Goal: Information Seeking & Learning: Learn about a topic

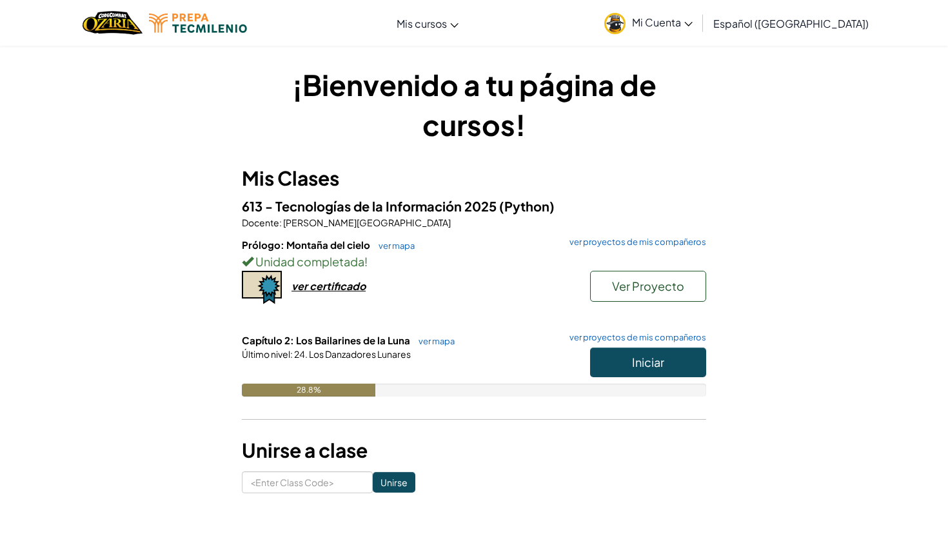
click at [658, 357] on span "Iniciar" at bounding box center [648, 362] width 32 height 15
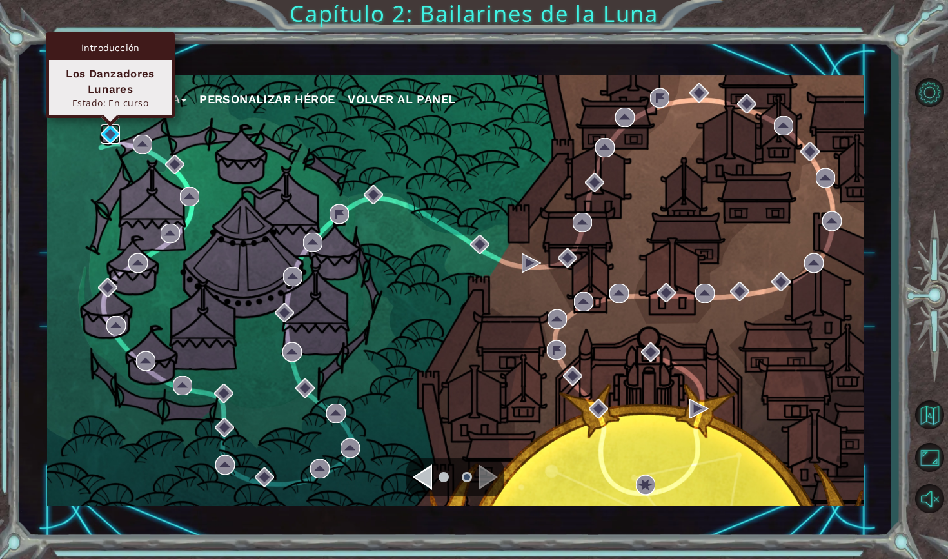
click at [111, 135] on img at bounding box center [110, 133] width 19 height 19
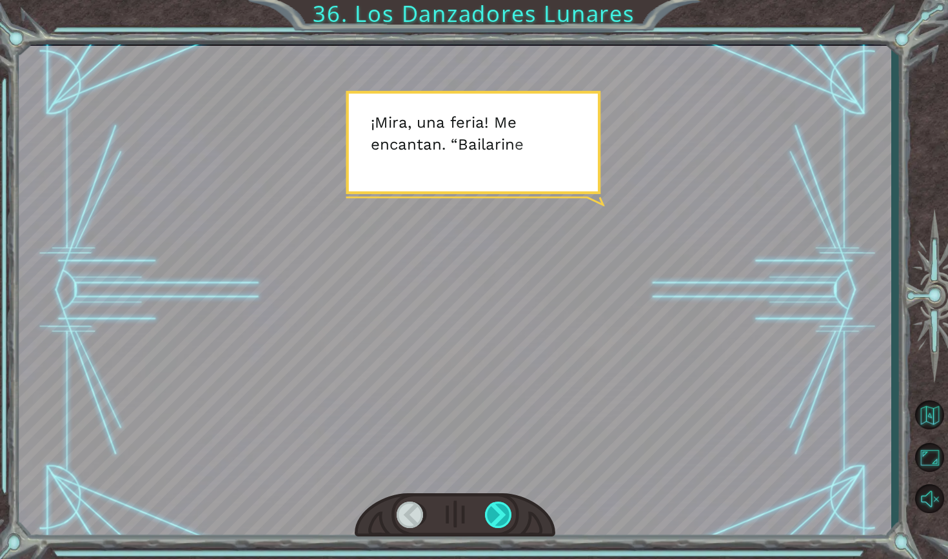
click at [504, 504] on div at bounding box center [499, 515] width 28 height 26
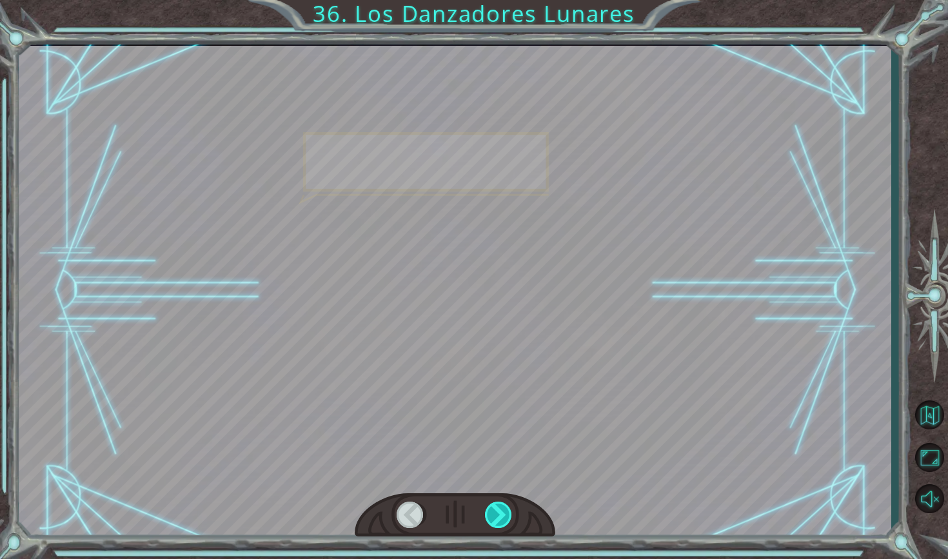
click at [504, 504] on div at bounding box center [499, 515] width 28 height 26
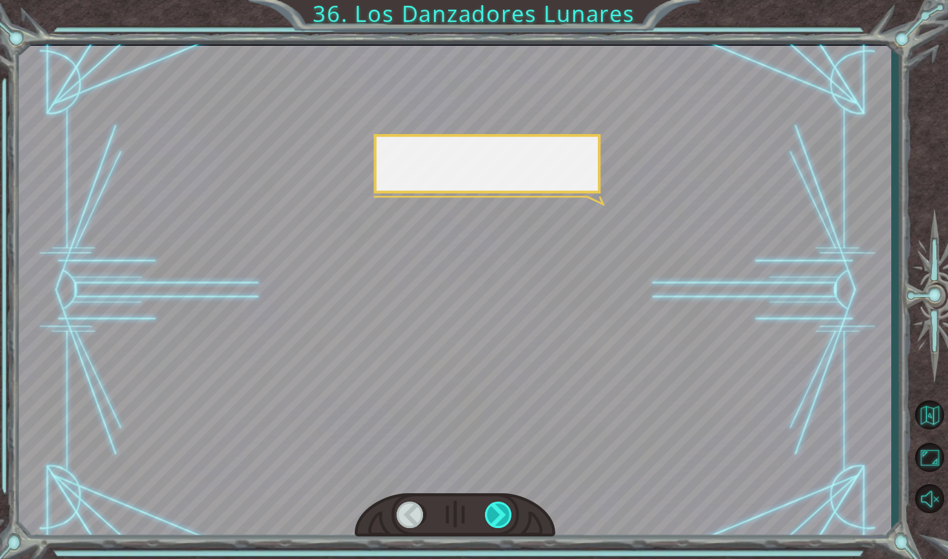
click at [504, 504] on div at bounding box center [499, 515] width 28 height 26
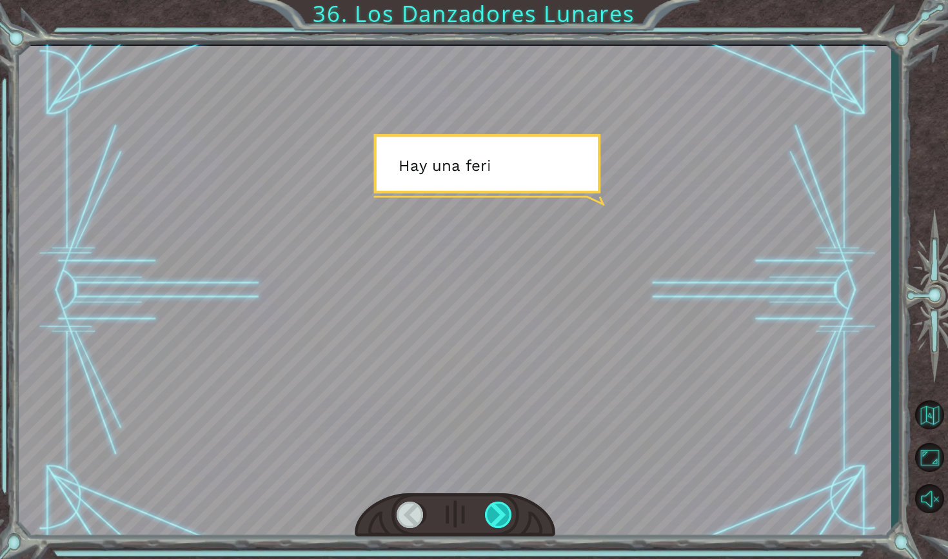
click at [504, 504] on div at bounding box center [499, 515] width 28 height 26
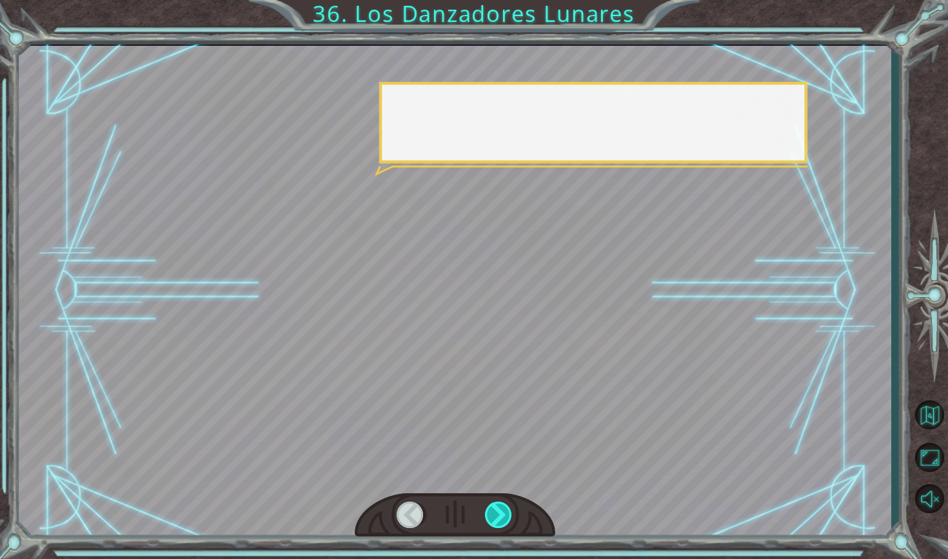
click at [504, 504] on div at bounding box center [499, 515] width 28 height 26
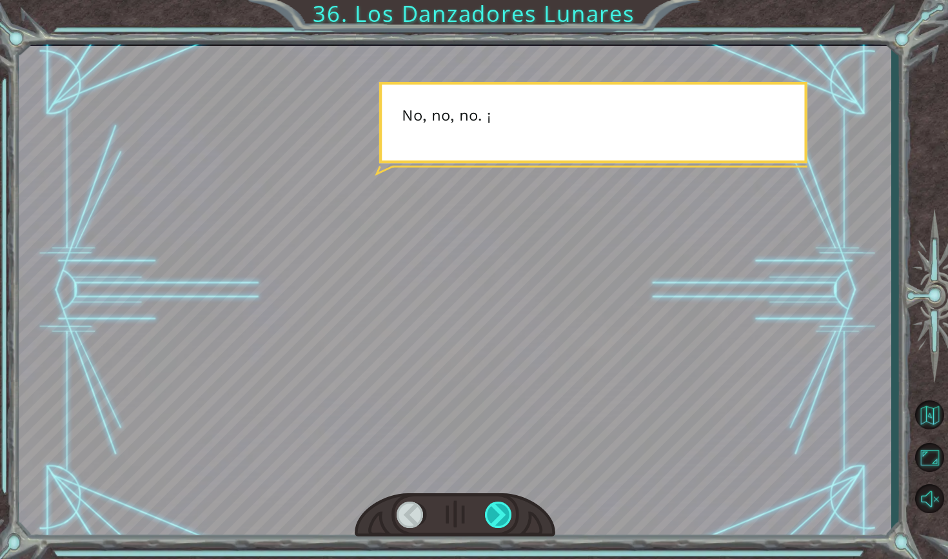
click at [504, 504] on div at bounding box center [499, 515] width 28 height 26
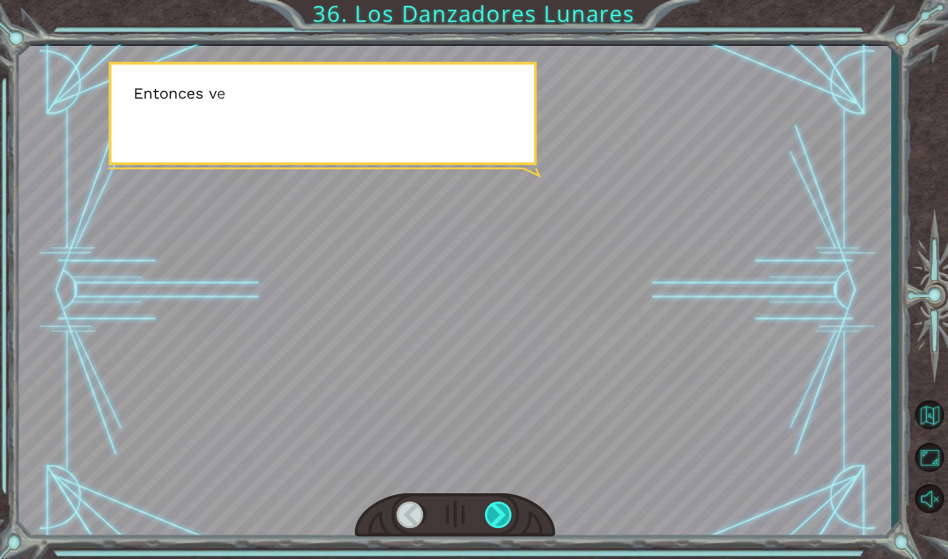
click at [504, 504] on div at bounding box center [499, 515] width 28 height 26
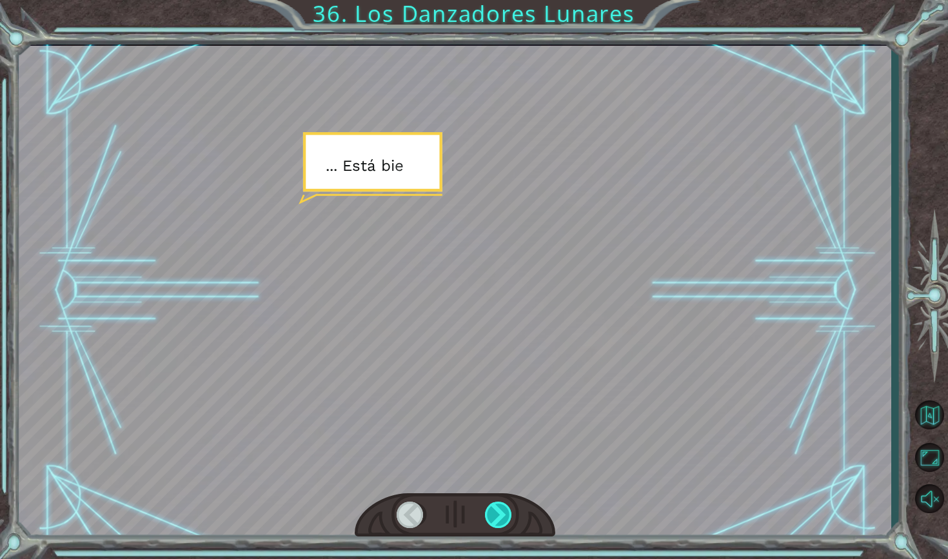
click at [504, 504] on div at bounding box center [499, 515] width 28 height 26
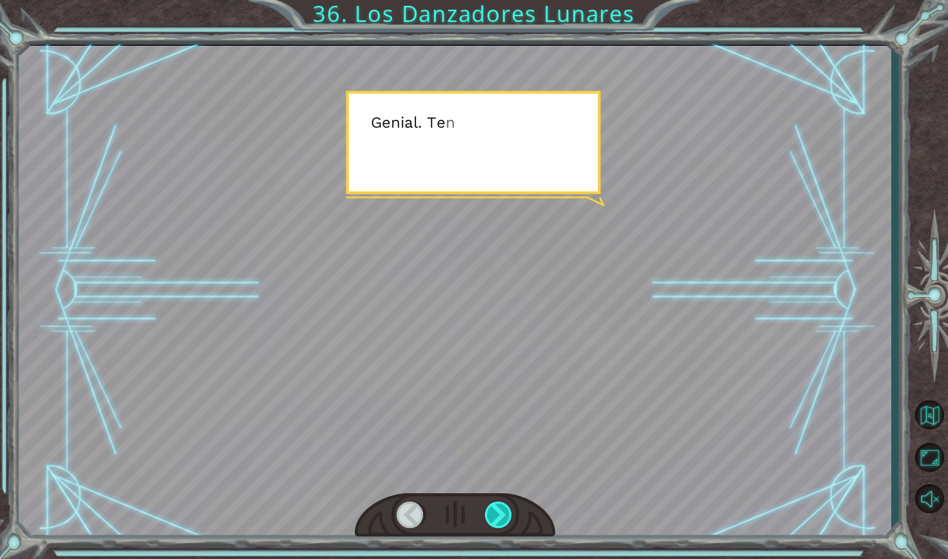
click at [504, 504] on div at bounding box center [499, 515] width 28 height 26
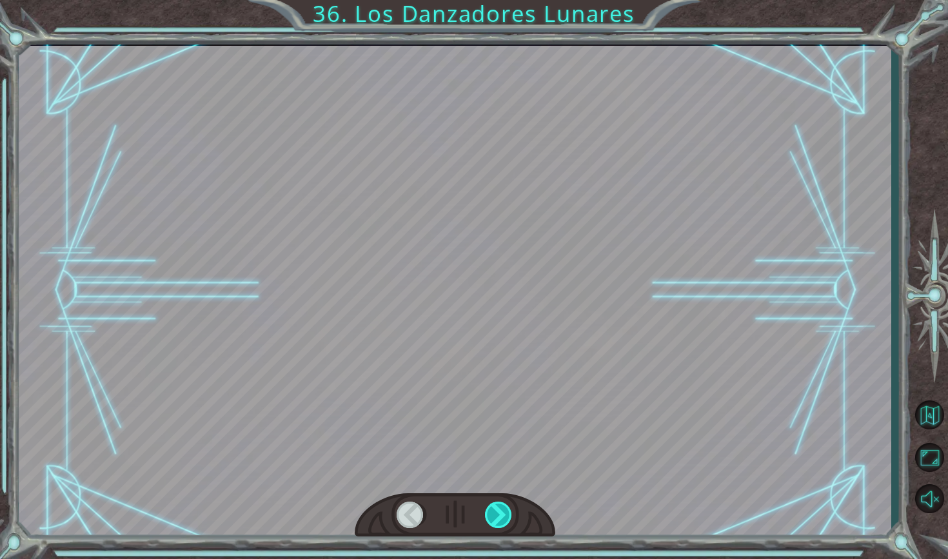
click at [504, 504] on div at bounding box center [499, 515] width 28 height 26
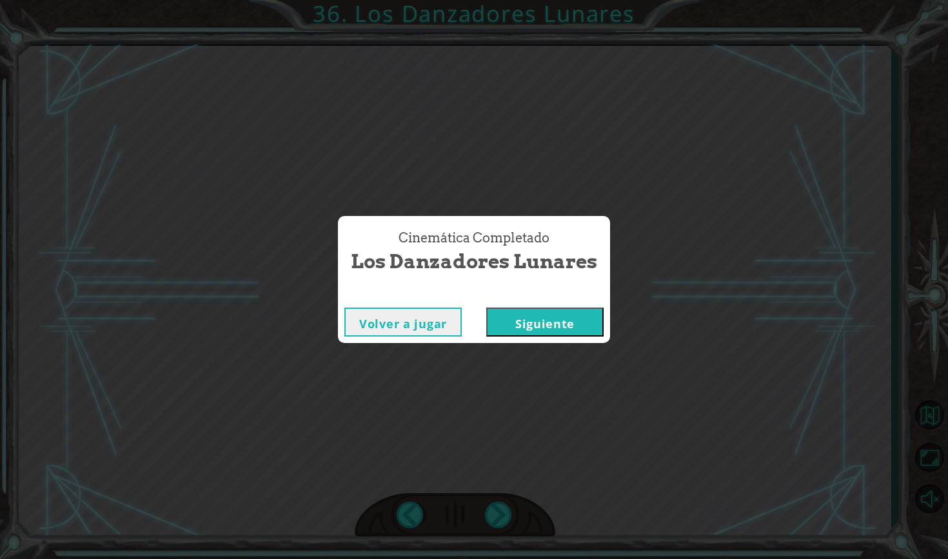
click at [525, 327] on button "Siguiente" at bounding box center [544, 322] width 117 height 29
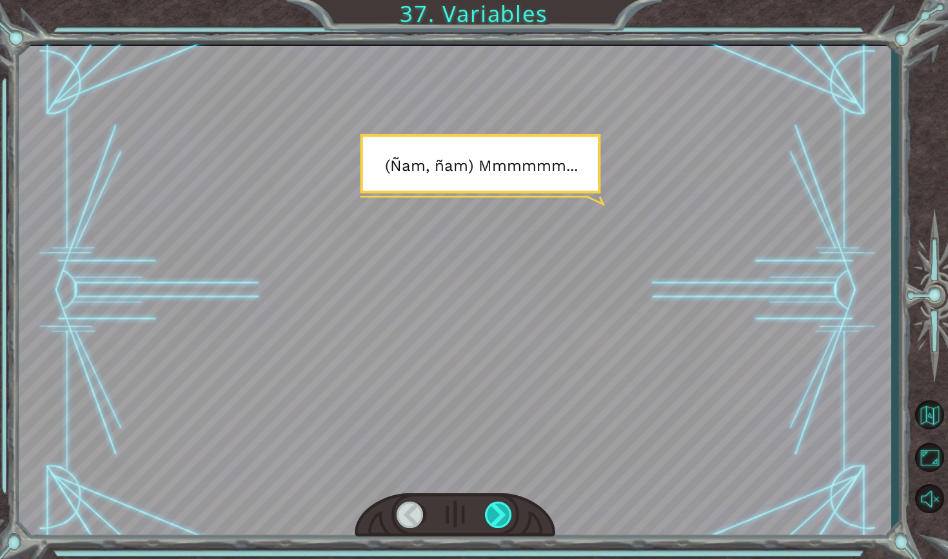
click at [495, 516] on div at bounding box center [499, 515] width 28 height 26
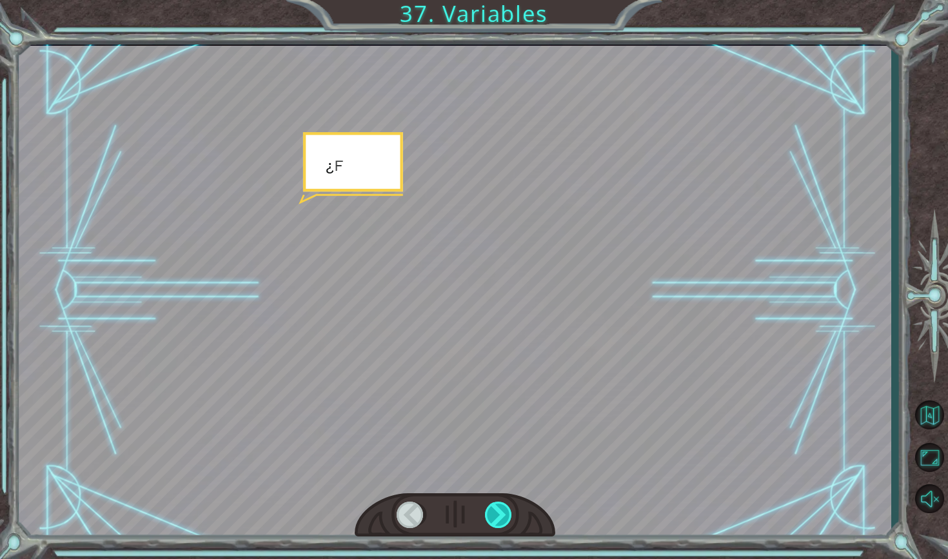
click at [495, 516] on div at bounding box center [499, 515] width 28 height 26
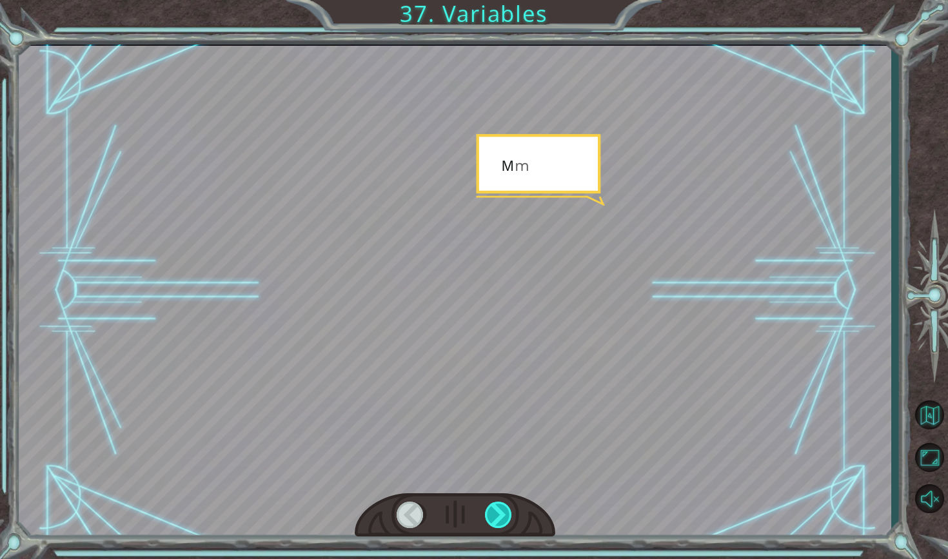
click at [495, 516] on div at bounding box center [499, 515] width 28 height 26
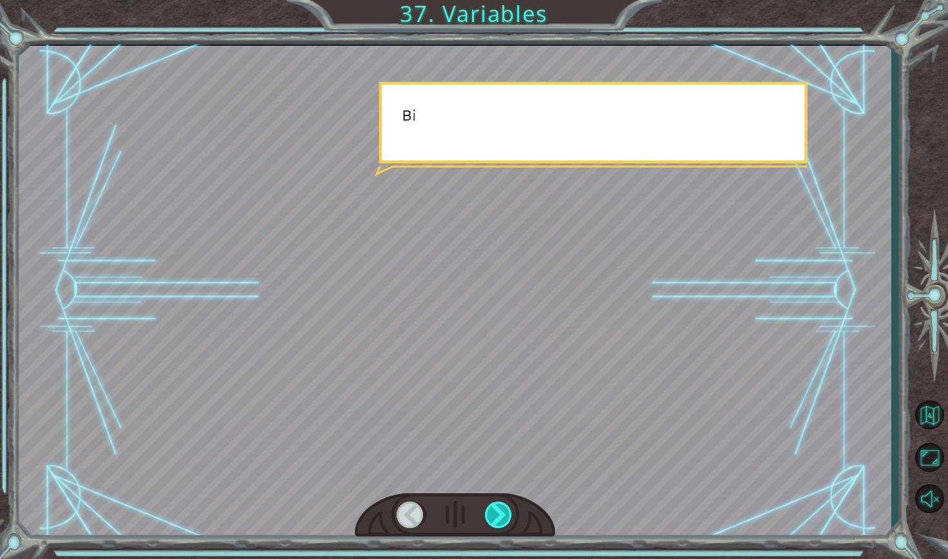
click at [495, 516] on div at bounding box center [499, 515] width 28 height 26
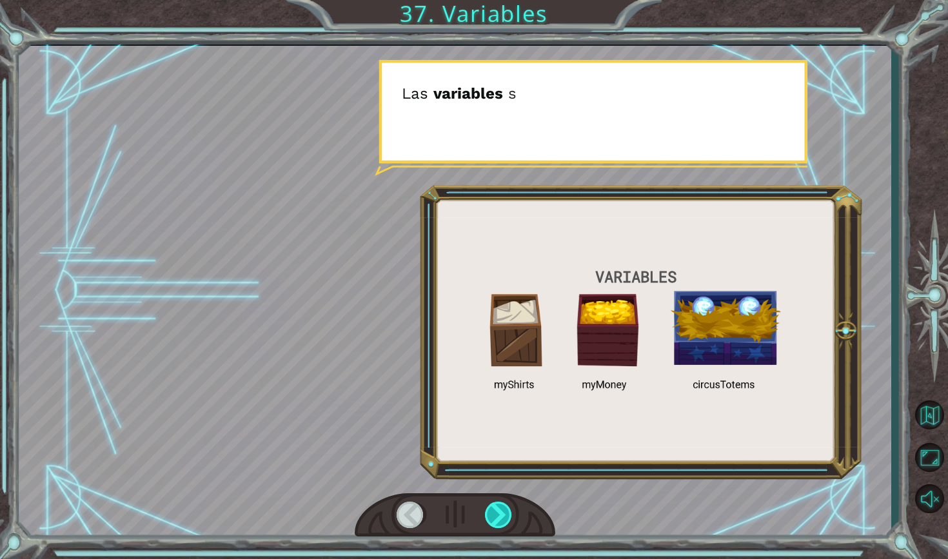
click at [495, 516] on div at bounding box center [499, 515] width 28 height 26
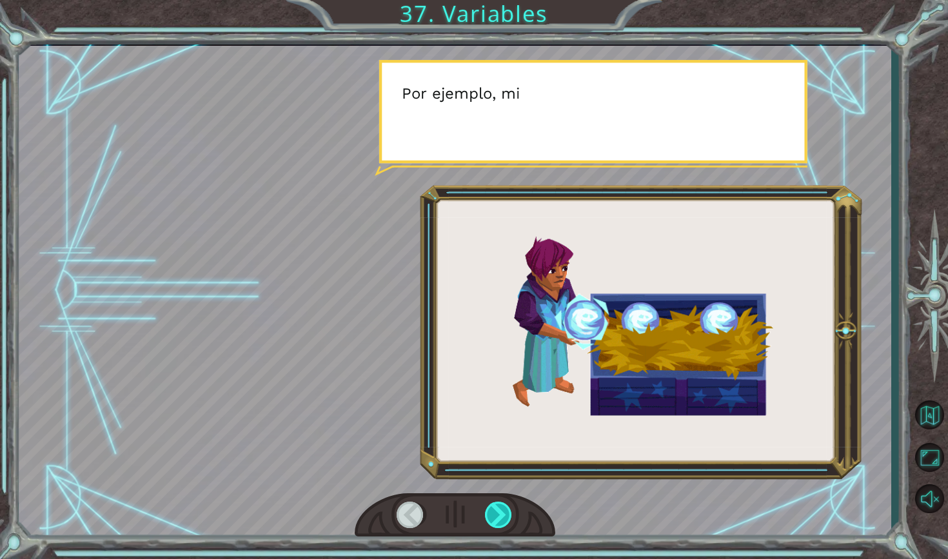
click at [495, 516] on div at bounding box center [499, 515] width 28 height 26
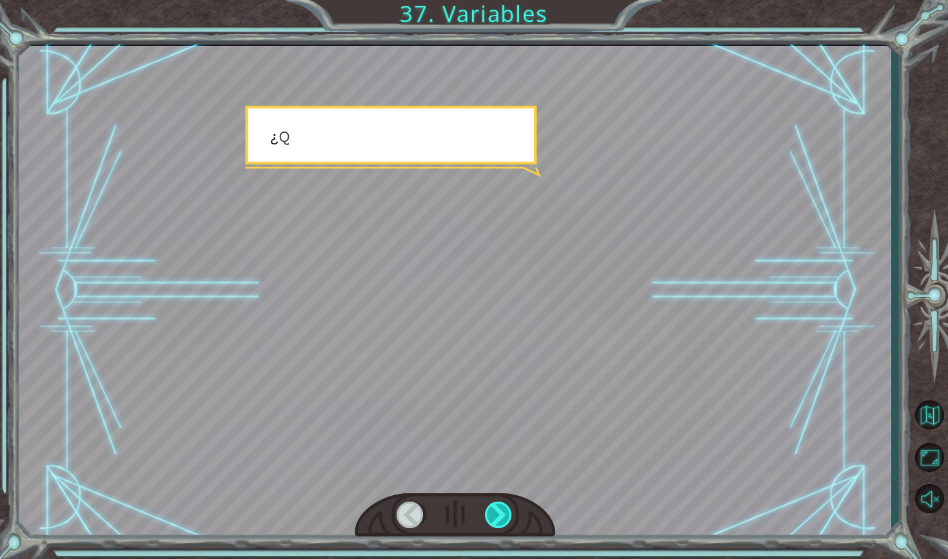
click at [495, 516] on div at bounding box center [499, 515] width 28 height 26
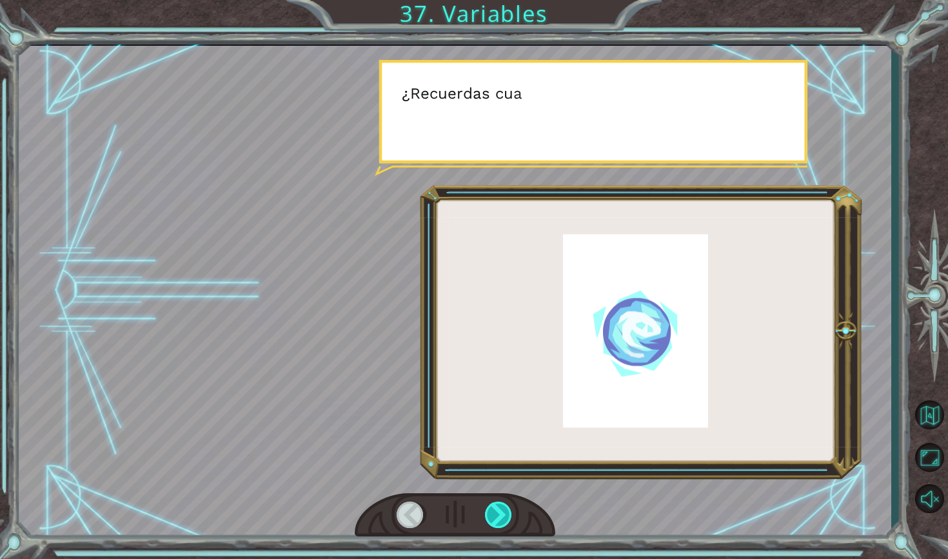
click at [495, 516] on div at bounding box center [499, 515] width 28 height 26
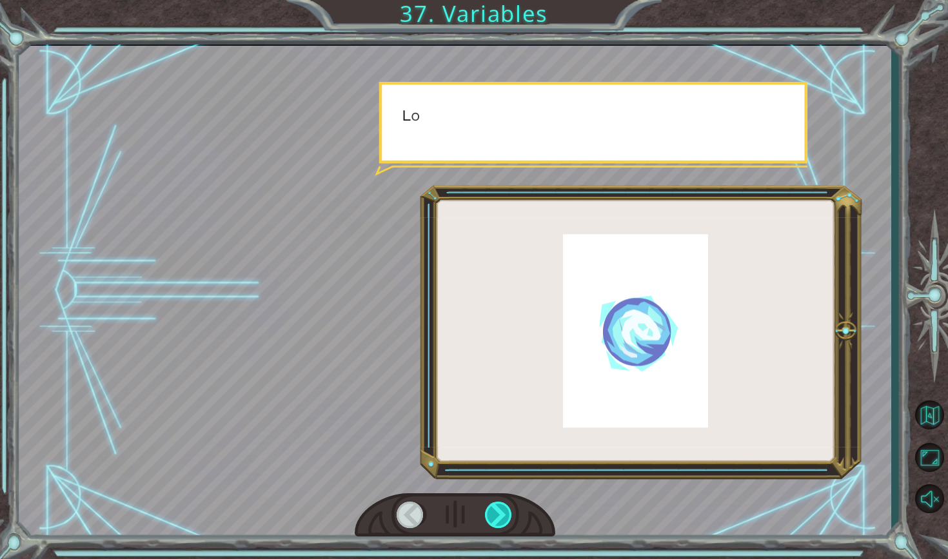
click at [495, 516] on div at bounding box center [499, 515] width 28 height 26
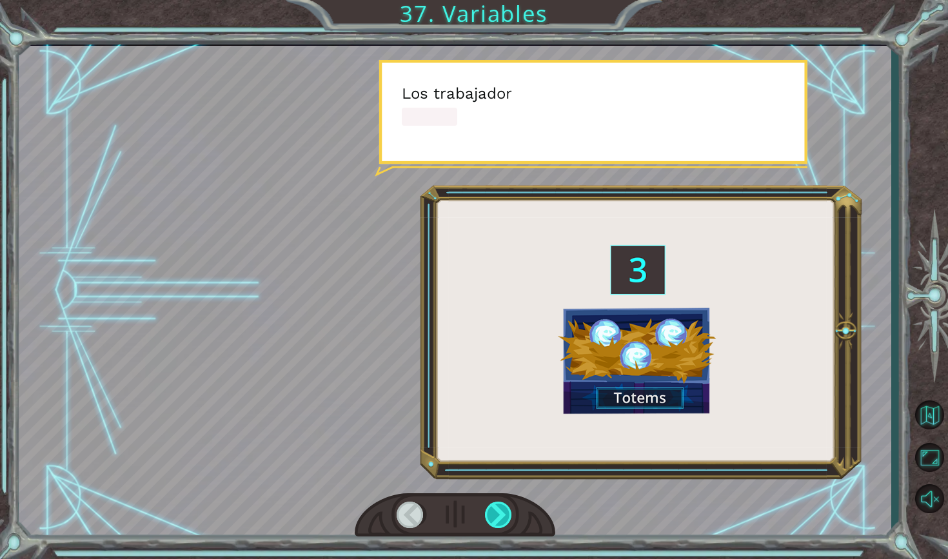
click at [495, 516] on div at bounding box center [499, 515] width 28 height 26
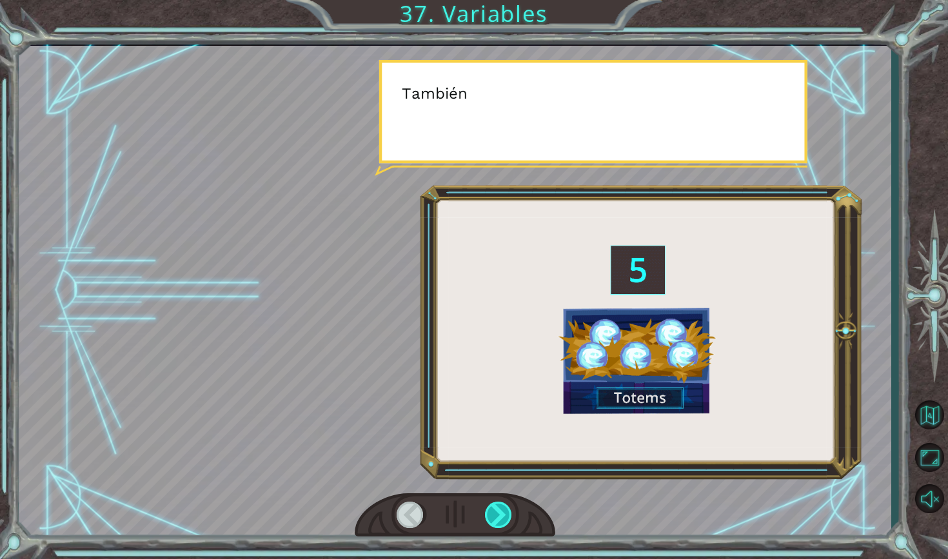
click at [495, 516] on div at bounding box center [499, 515] width 28 height 26
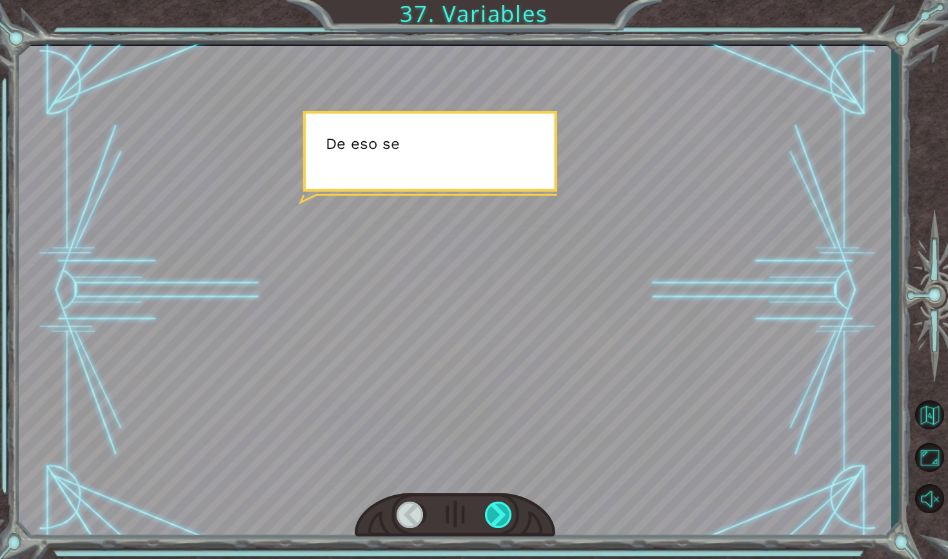
click at [495, 516] on div at bounding box center [499, 515] width 28 height 26
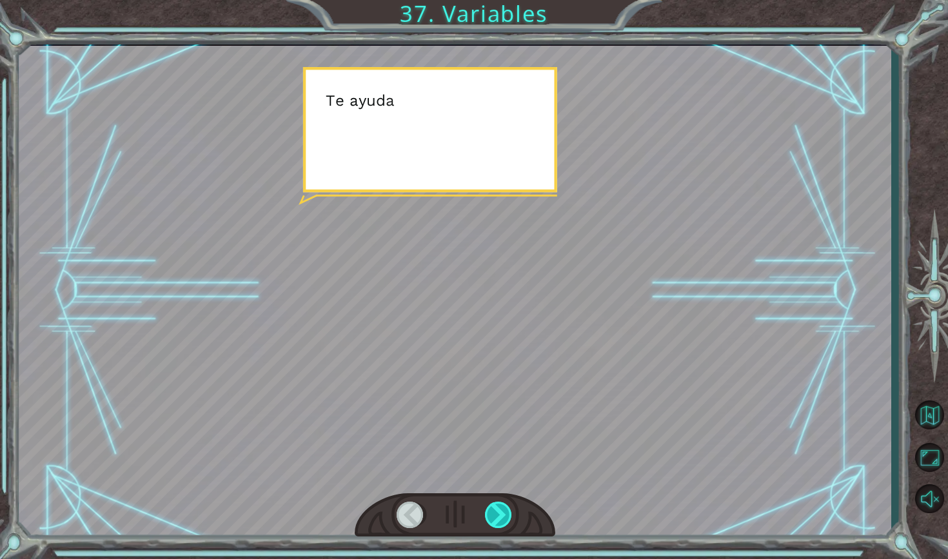
click at [495, 516] on div at bounding box center [499, 515] width 28 height 26
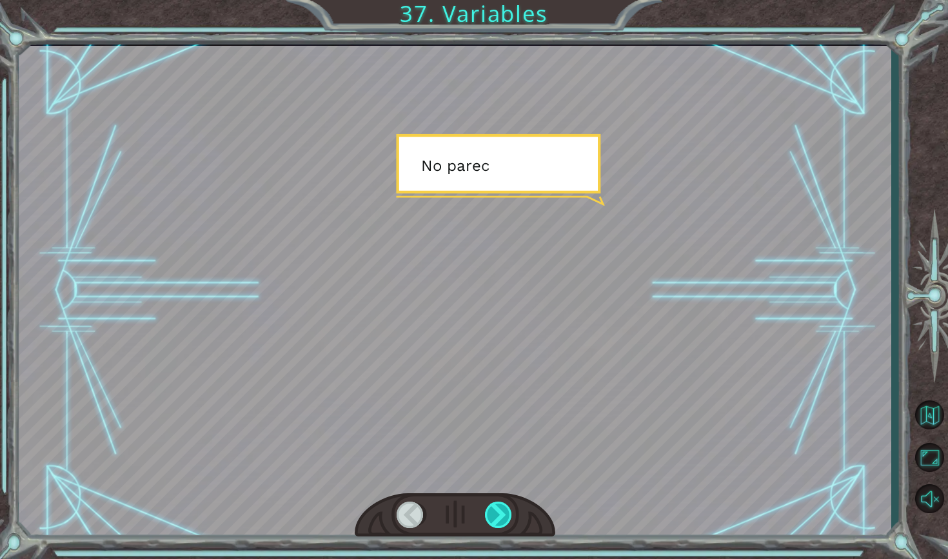
click at [495, 516] on div at bounding box center [499, 515] width 28 height 26
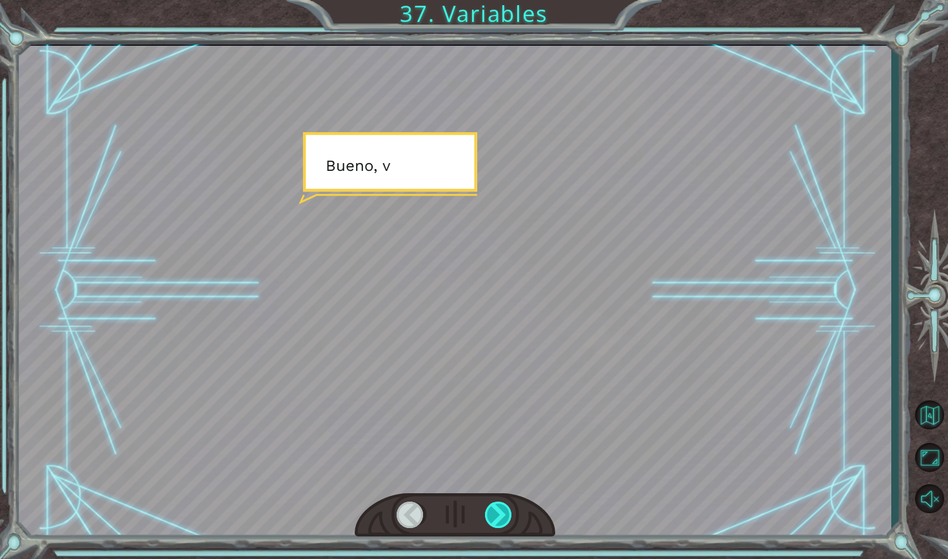
click at [495, 516] on div at bounding box center [499, 515] width 28 height 26
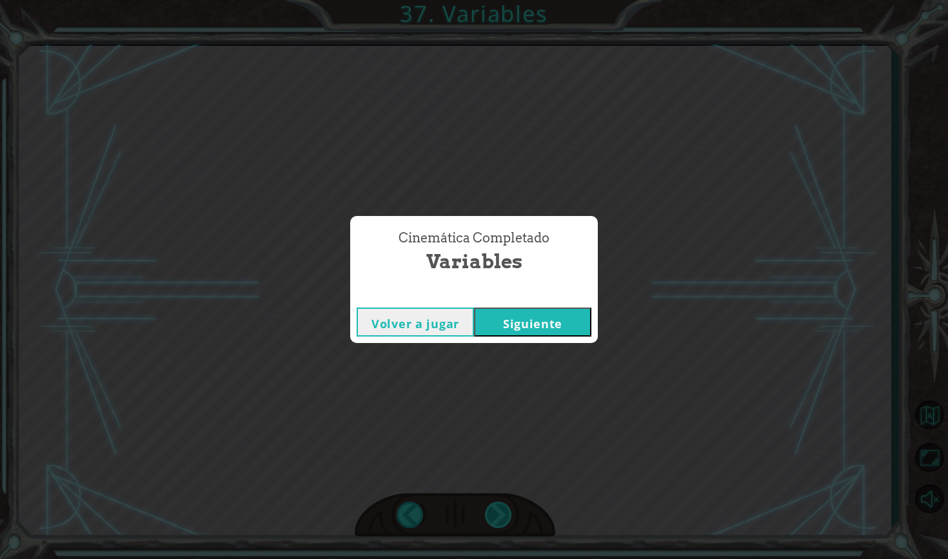
click at [495, 516] on div "Cinemática Completado Variables Volver a jugar [GEOGRAPHIC_DATA]" at bounding box center [474, 279] width 948 height 559
click at [509, 323] on button "Siguiente" at bounding box center [532, 322] width 117 height 29
